Goal: Transaction & Acquisition: Purchase product/service

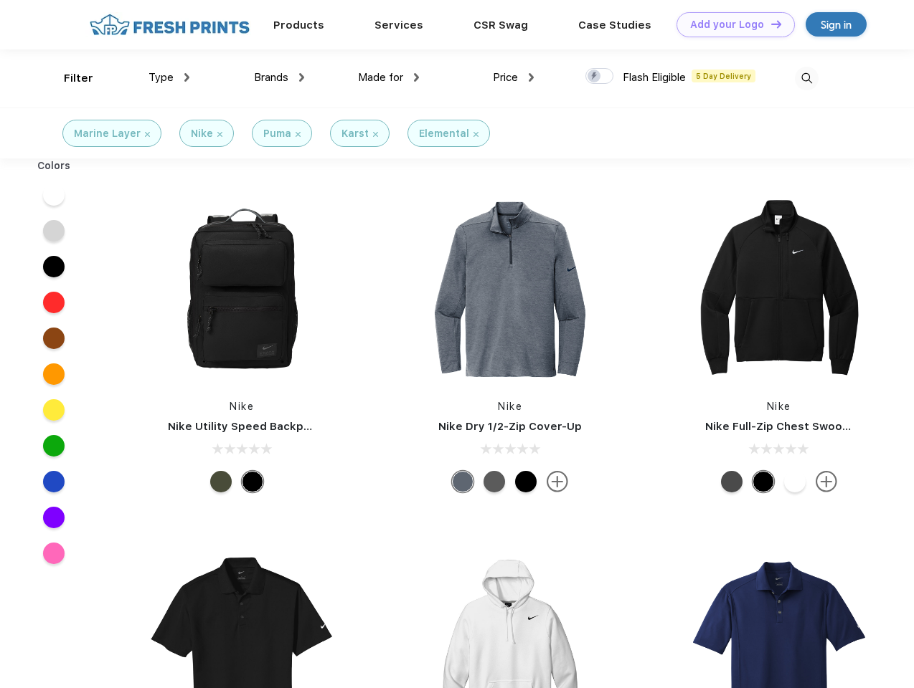
scroll to position [1, 0]
click at [730, 24] on link "Add your Logo Design Tool" at bounding box center [735, 24] width 118 height 25
click at [0, 0] on div "Design Tool" at bounding box center [0, 0] width 0 height 0
click at [769, 24] on link "Add your Logo Design Tool" at bounding box center [735, 24] width 118 height 25
click at [69, 78] on div "Filter" at bounding box center [78, 78] width 29 height 16
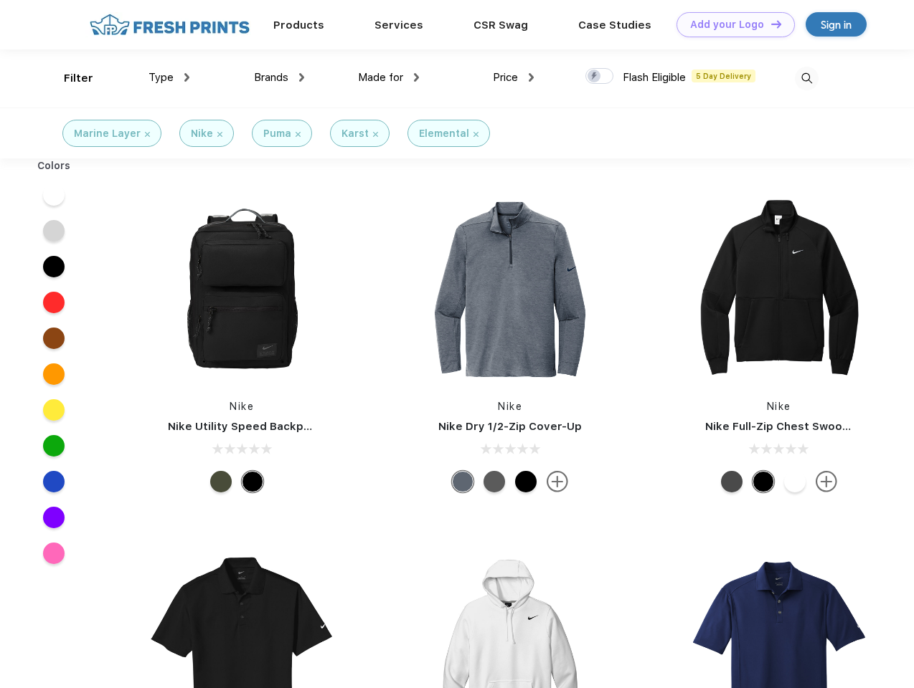
click at [169, 77] on span "Type" at bounding box center [160, 77] width 25 height 13
click at [279, 77] on span "Brands" at bounding box center [271, 77] width 34 height 13
click at [389, 77] on span "Made for" at bounding box center [380, 77] width 45 height 13
click at [513, 77] on span "Price" at bounding box center [505, 77] width 25 height 13
click at [600, 77] on div at bounding box center [599, 76] width 28 height 16
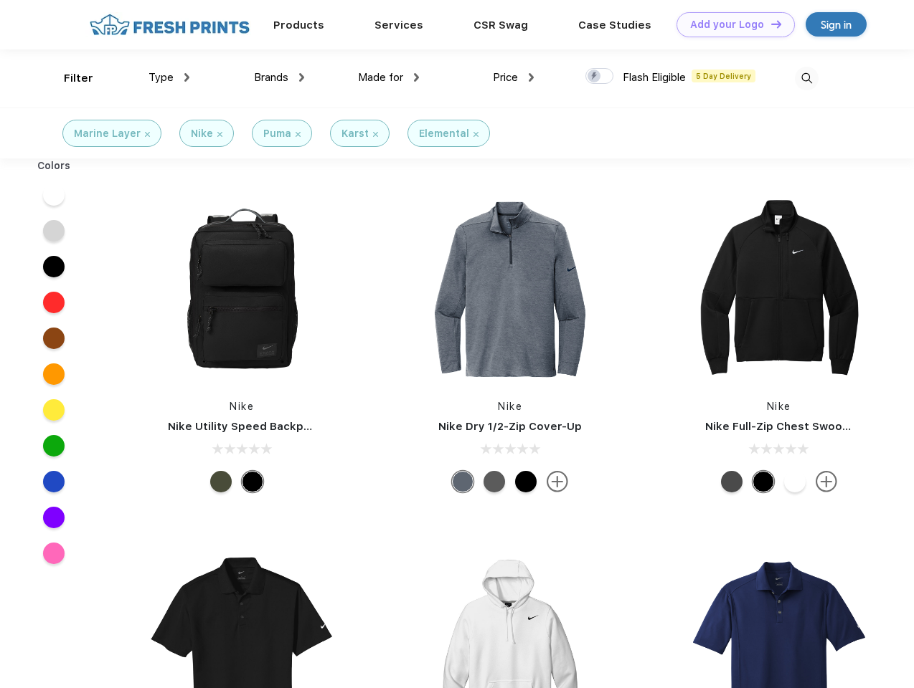
click at [595, 77] on input "checkbox" at bounding box center [589, 71] width 9 height 9
click at [806, 78] on img at bounding box center [807, 79] width 24 height 24
